Goal: Information Seeking & Learning: Learn about a topic

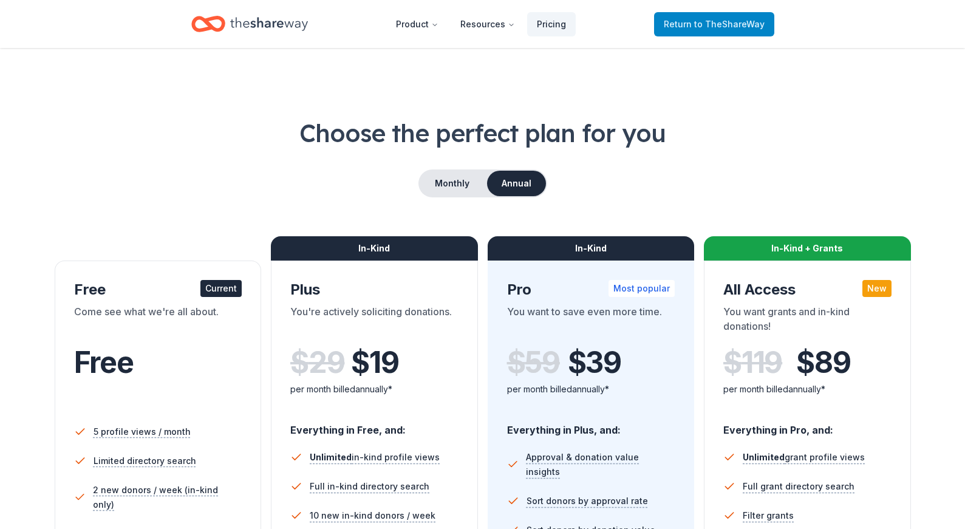
click at [682, 22] on span "Return to TheShareWay" at bounding box center [713, 24] width 101 height 15
